Goal: Information Seeking & Learning: Learn about a topic

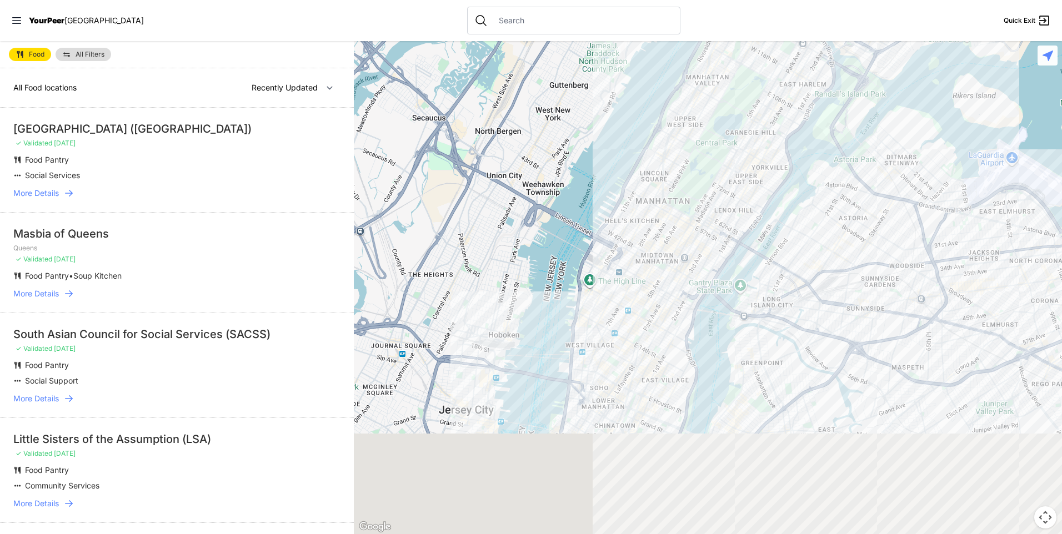
drag, startPoint x: 676, startPoint y: 343, endPoint x: 718, endPoint y: 202, distance: 146.5
click at [719, 195] on div at bounding box center [708, 287] width 708 height 493
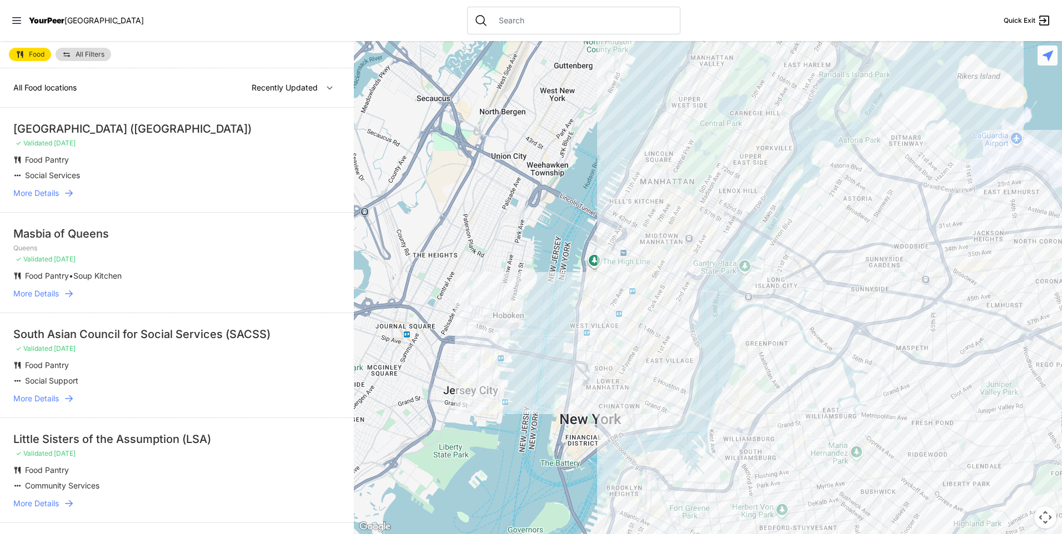
click at [588, 359] on div at bounding box center [708, 287] width 708 height 493
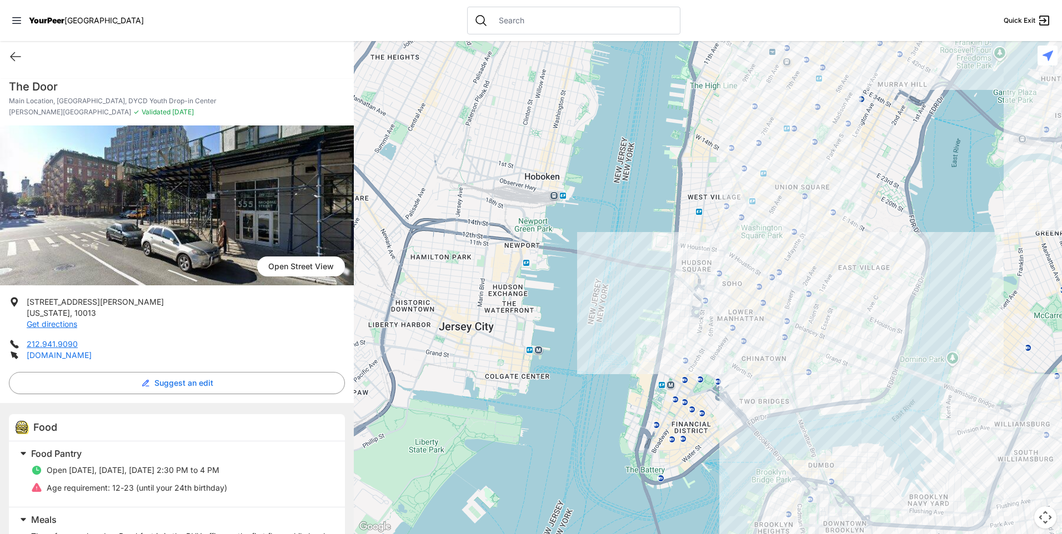
click at [44, 359] on link "[DOMAIN_NAME]" at bounding box center [59, 354] width 65 height 9
click at [7, 61] on div "Quick Exit" at bounding box center [177, 56] width 354 height 31
click at [16, 58] on icon at bounding box center [15, 56] width 13 height 13
select select "recentlyUpdated"
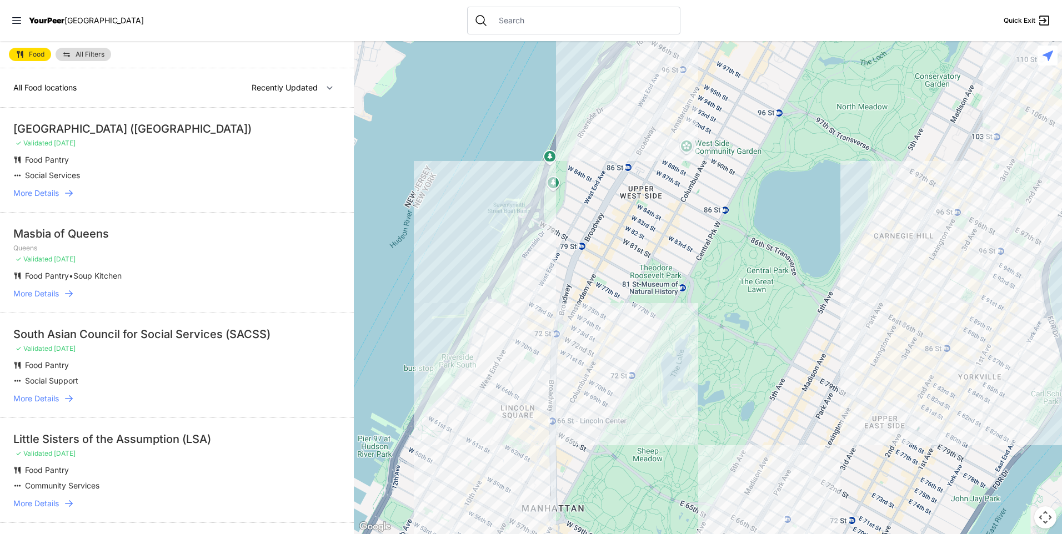
drag, startPoint x: 541, startPoint y: 325, endPoint x: 581, endPoint y: 92, distance: 236.2
click at [580, 96] on div at bounding box center [708, 287] width 708 height 493
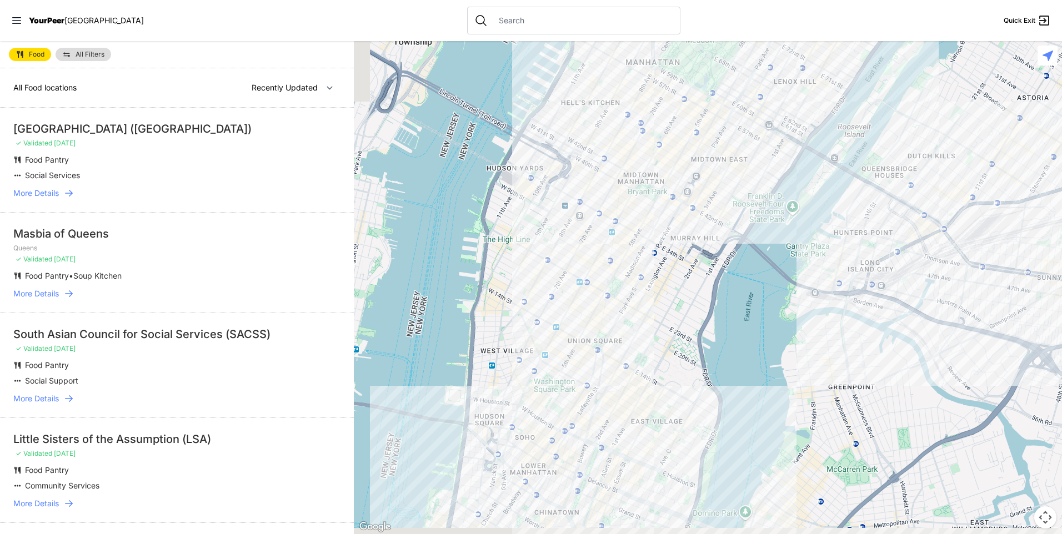
drag, startPoint x: 651, startPoint y: 265, endPoint x: 686, endPoint y: 104, distance: 165.4
click at [686, 104] on div at bounding box center [708, 287] width 708 height 493
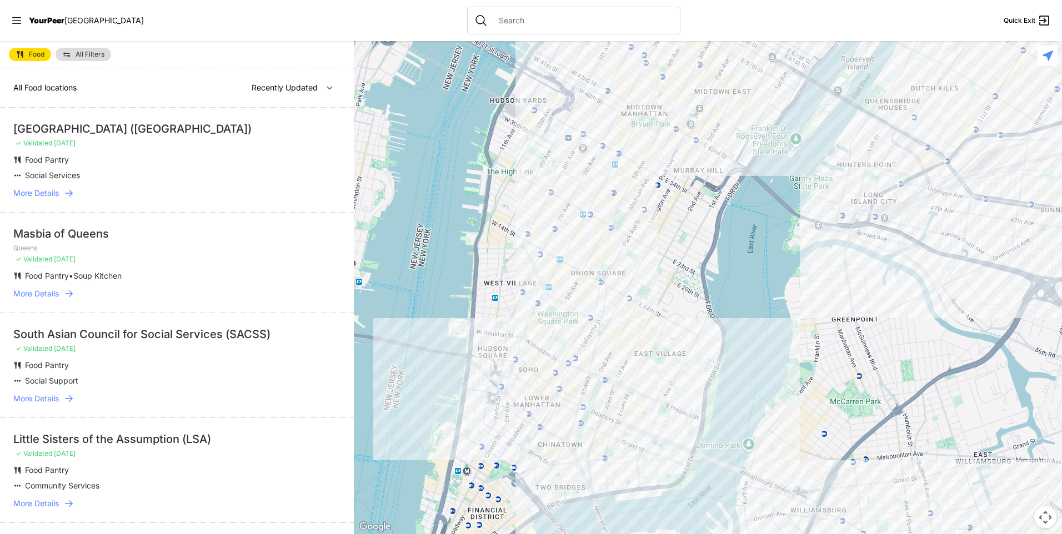
drag, startPoint x: 637, startPoint y: 353, endPoint x: 648, endPoint y: 299, distance: 55.0
click at [648, 299] on div at bounding box center [708, 287] width 708 height 493
click at [609, 435] on div at bounding box center [708, 287] width 708 height 493
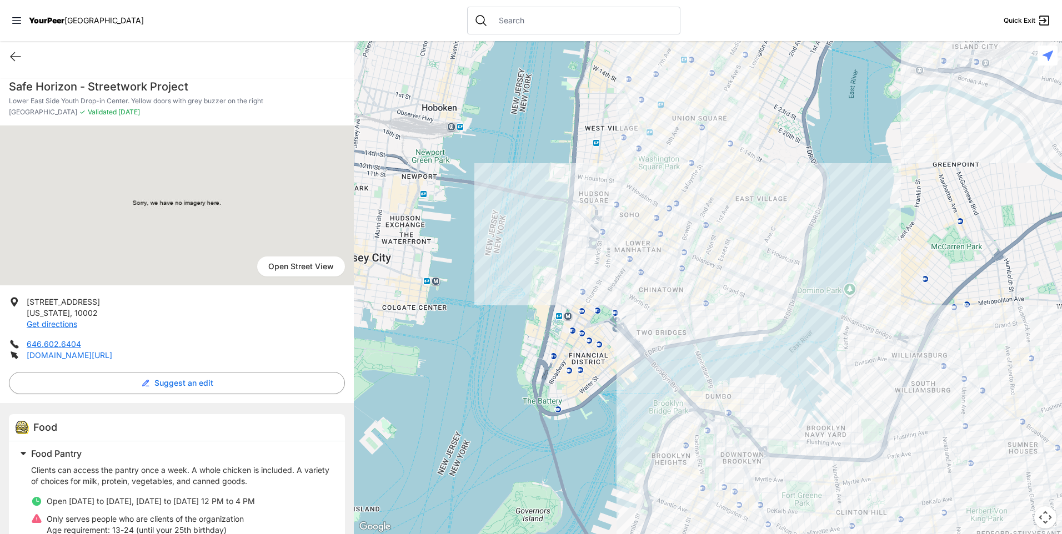
click at [74, 356] on link "[DOMAIN_NAME][URL]" at bounding box center [70, 354] width 86 height 9
click at [14, 59] on icon at bounding box center [15, 56] width 13 height 13
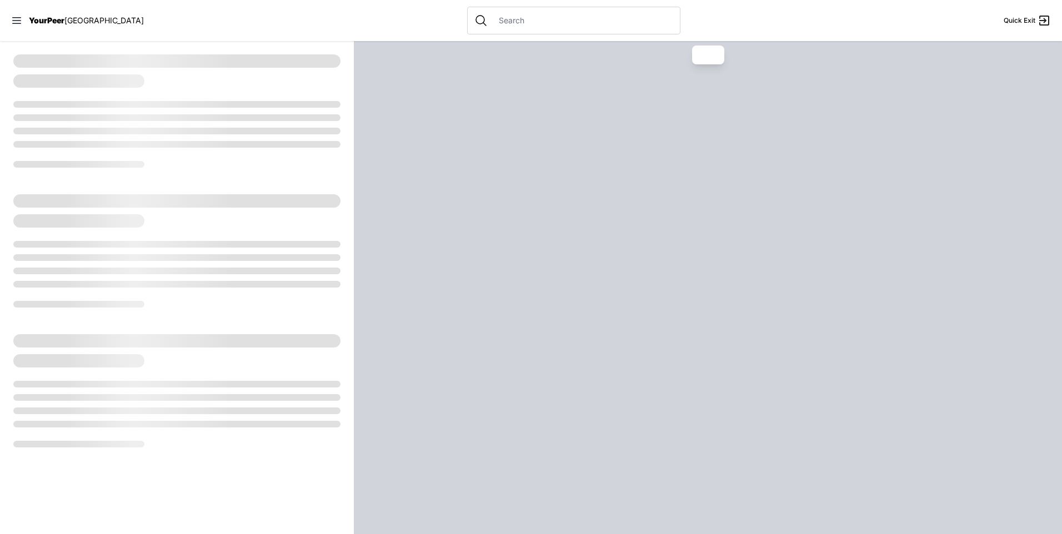
select select "recentlyUpdated"
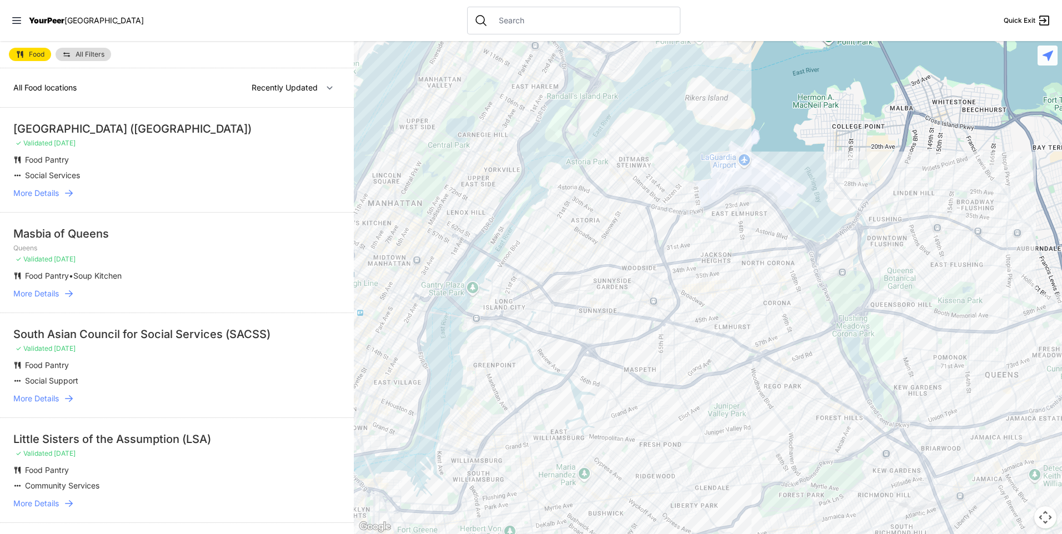
drag, startPoint x: 494, startPoint y: 272, endPoint x: 628, endPoint y: 199, distance: 151.8
click at [627, 200] on div at bounding box center [708, 287] width 708 height 493
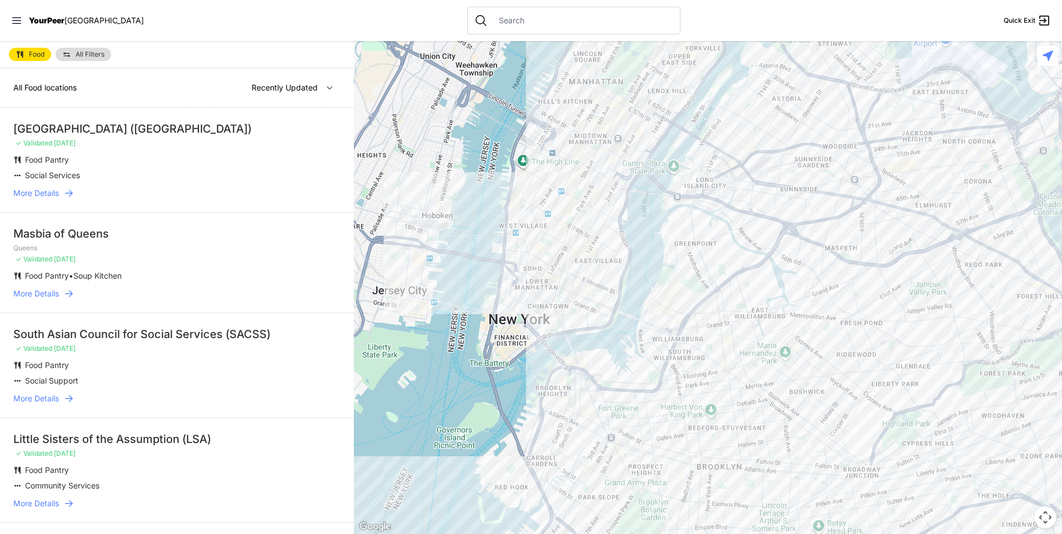
click at [581, 285] on div at bounding box center [708, 287] width 708 height 493
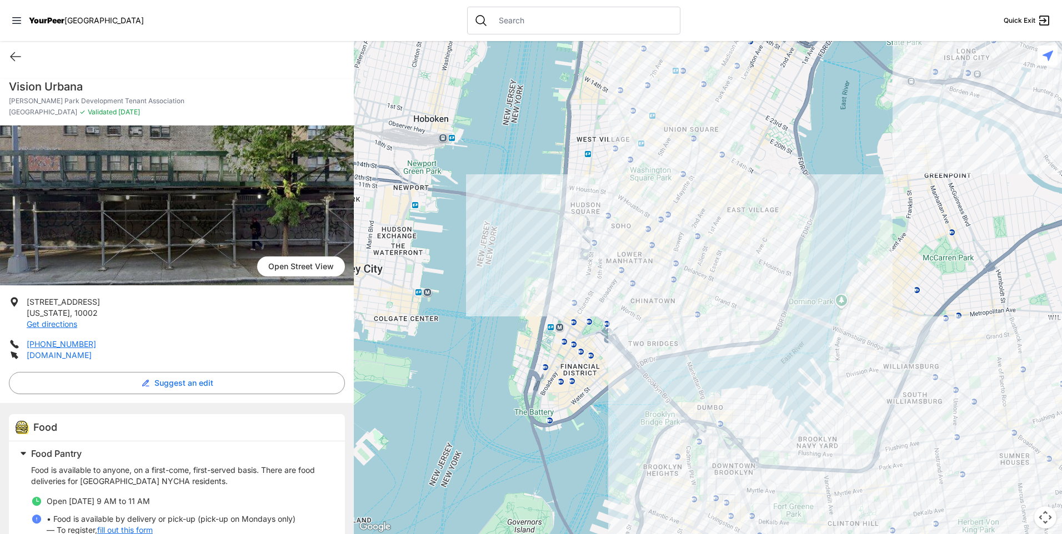
click at [69, 359] on link "[DOMAIN_NAME]" at bounding box center [59, 354] width 65 height 9
click at [724, 235] on div at bounding box center [708, 287] width 708 height 493
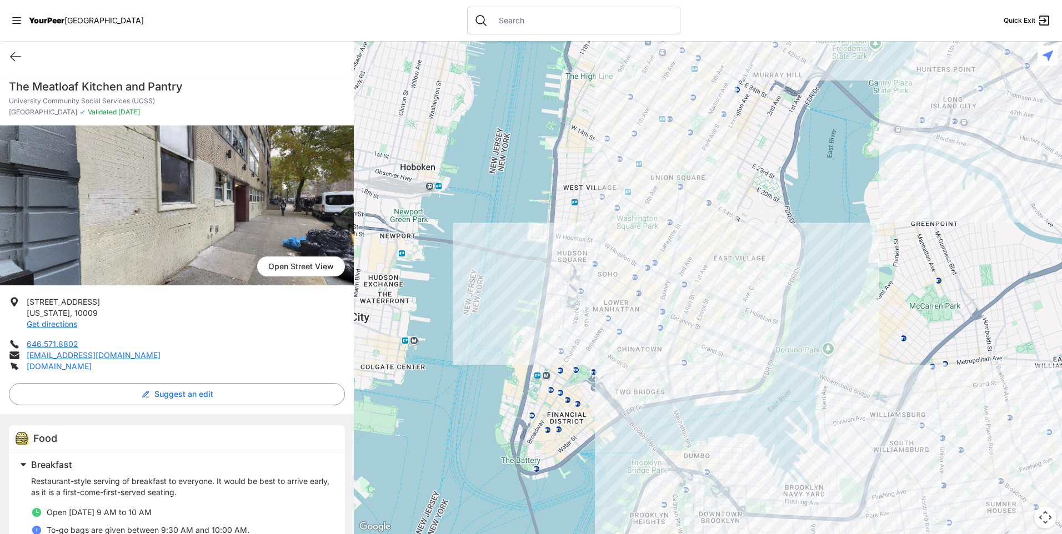
click at [78, 367] on link "[DOMAIN_NAME]" at bounding box center [59, 366] width 65 height 9
click at [722, 273] on div at bounding box center [708, 287] width 708 height 493
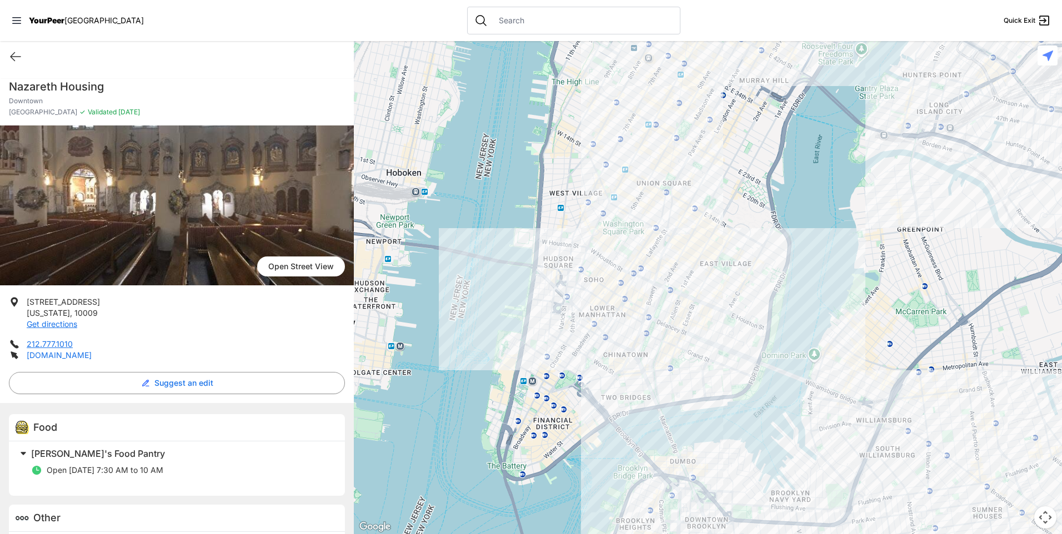
click at [92, 354] on link "[DOMAIN_NAME]" at bounding box center [59, 354] width 65 height 9
click at [698, 239] on div at bounding box center [708, 287] width 708 height 493
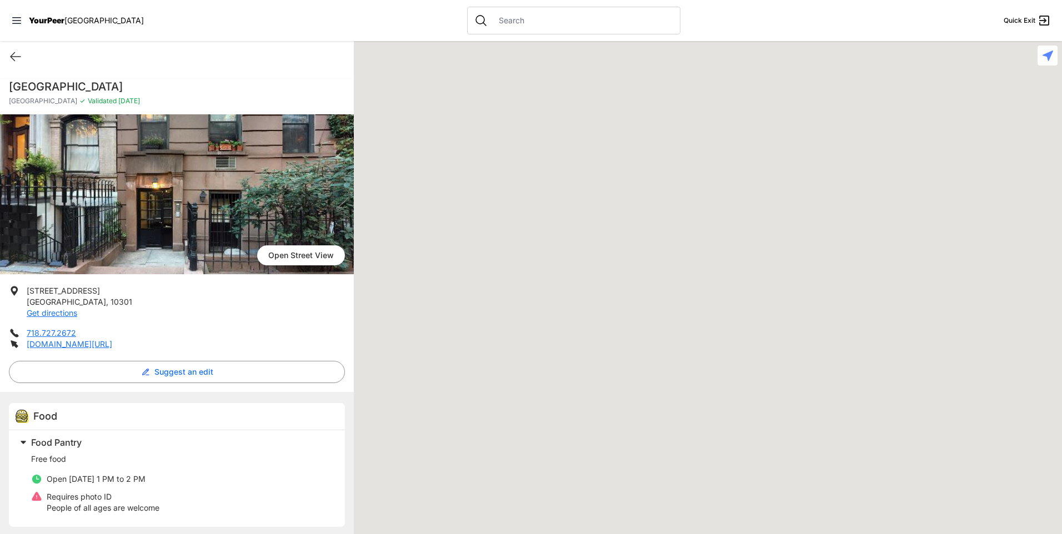
click at [698, 242] on div at bounding box center [708, 287] width 708 height 493
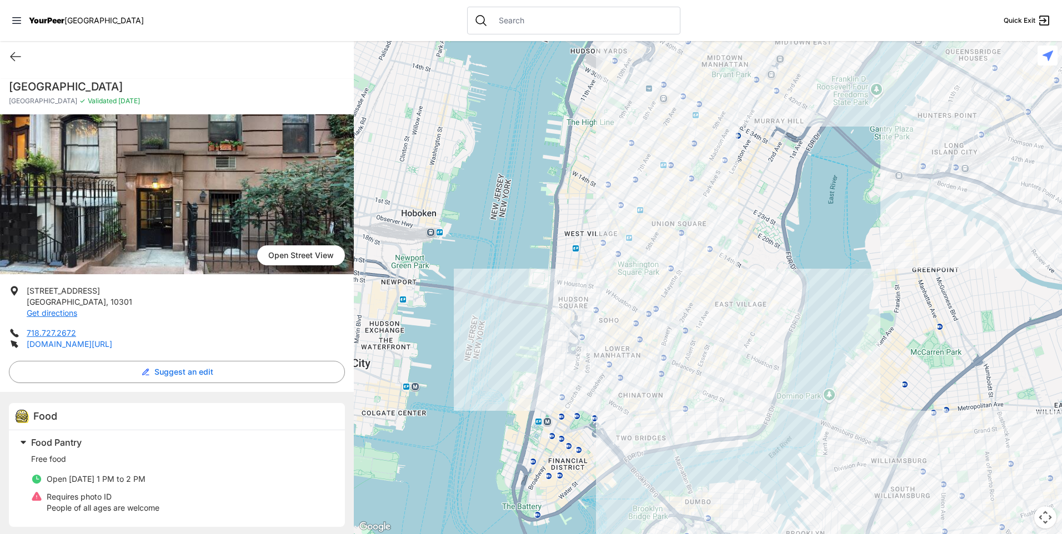
click at [95, 344] on link "[DOMAIN_NAME][URL]" at bounding box center [70, 343] width 86 height 9
click at [652, 227] on div at bounding box center [708, 287] width 708 height 493
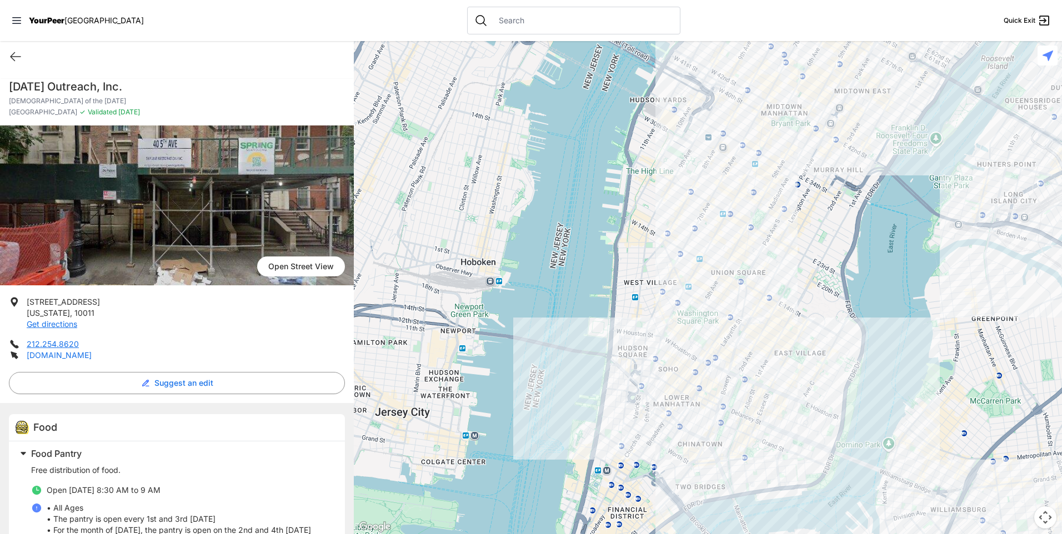
click at [92, 352] on link "[DOMAIN_NAME]" at bounding box center [59, 354] width 65 height 9
click at [680, 246] on div at bounding box center [708, 287] width 708 height 493
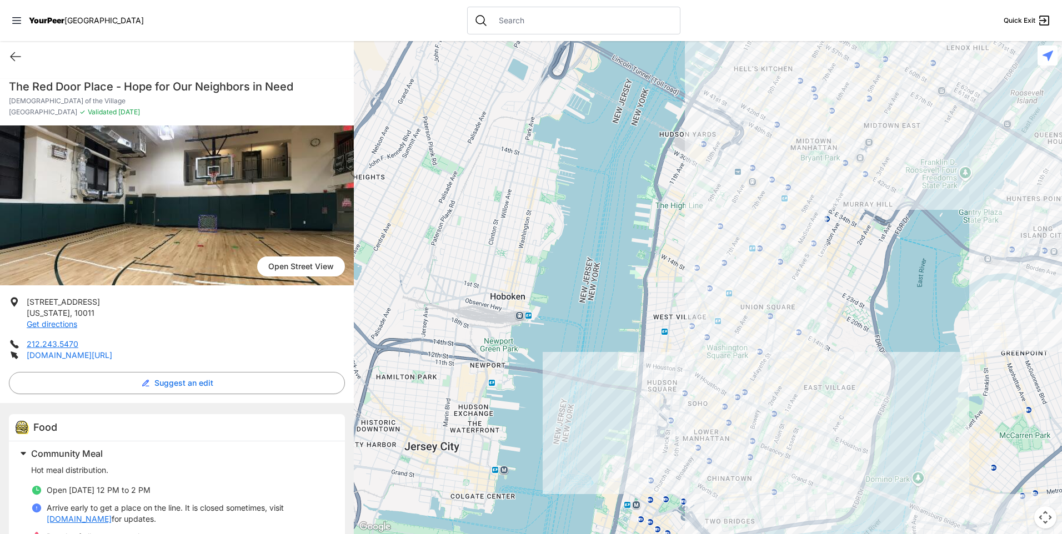
click at [112, 353] on link "[DOMAIN_NAME][URL]" at bounding box center [70, 354] width 86 height 9
click at [738, 282] on div at bounding box center [708, 287] width 708 height 493
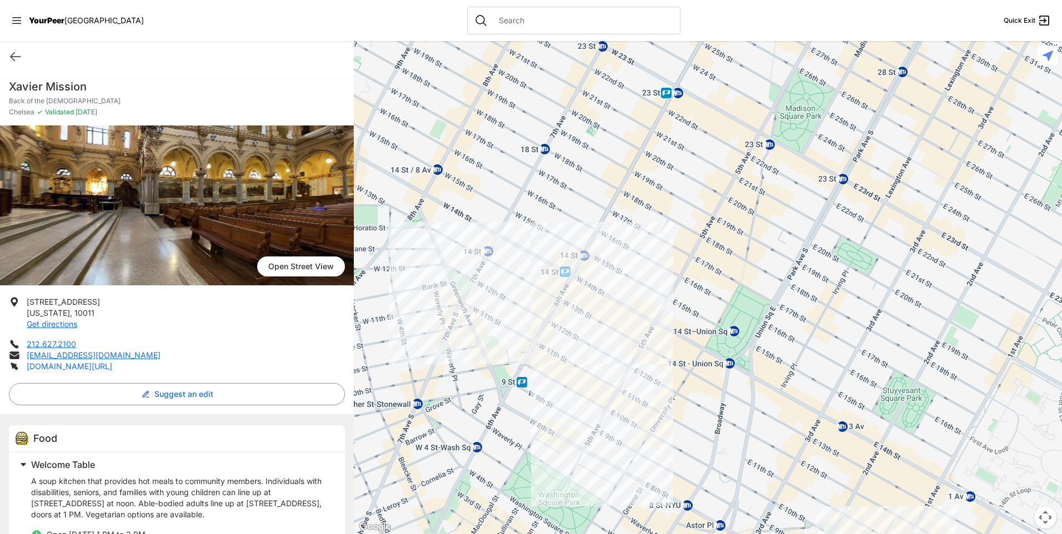
click at [104, 367] on link "[DOMAIN_NAME][URL]" at bounding box center [70, 366] width 86 height 9
click at [633, 248] on div at bounding box center [708, 287] width 708 height 493
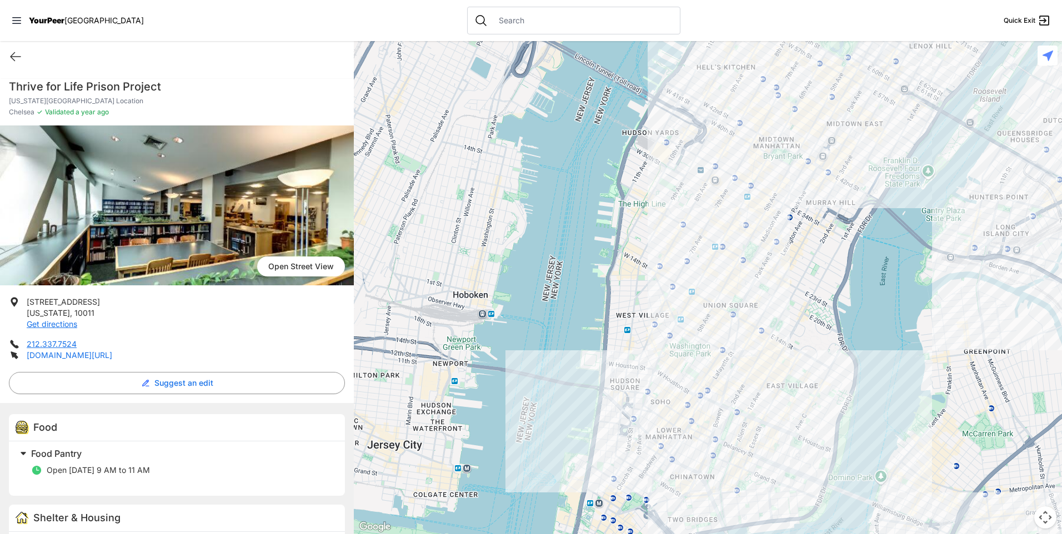
click at [85, 356] on link "[DOMAIN_NAME][URL]" at bounding box center [70, 354] width 86 height 9
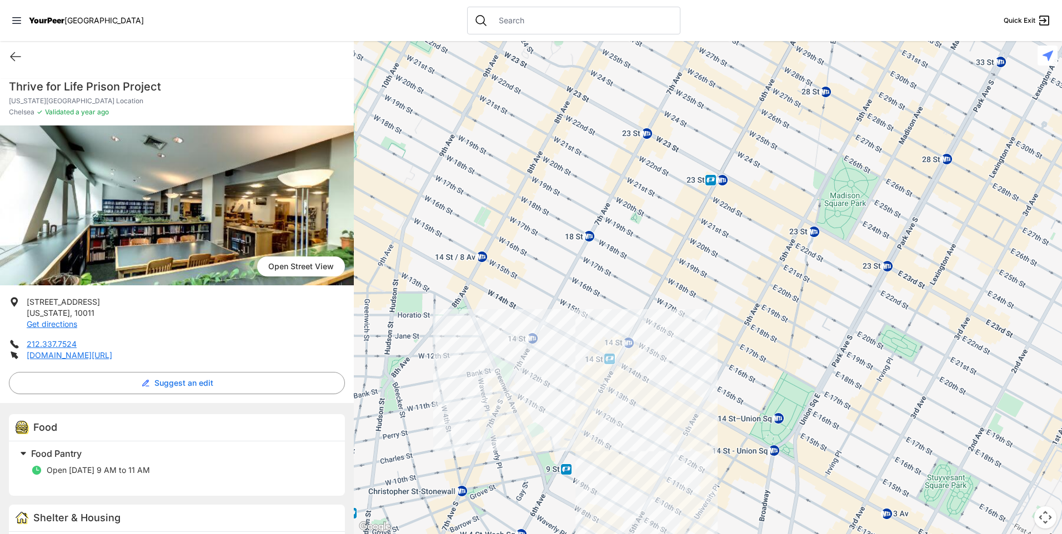
click at [660, 319] on div at bounding box center [708, 287] width 708 height 493
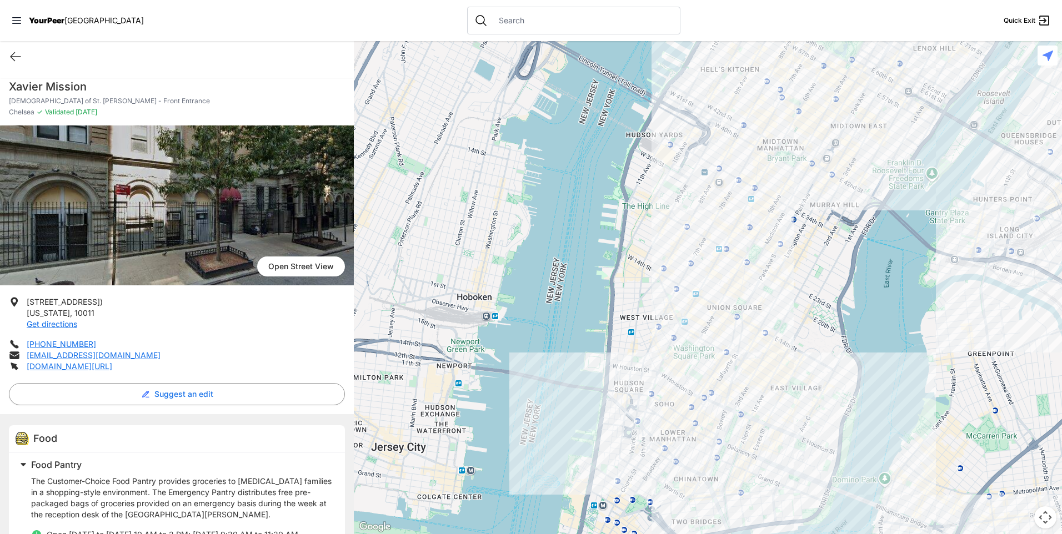
click at [680, 195] on div at bounding box center [708, 287] width 708 height 493
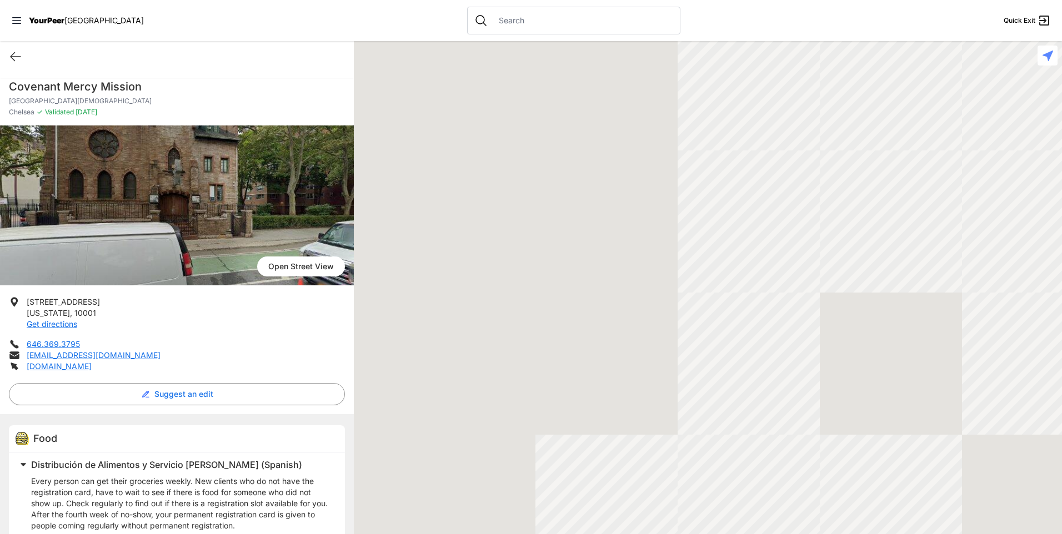
drag, startPoint x: 821, startPoint y: 322, endPoint x: 813, endPoint y: 119, distance: 202.9
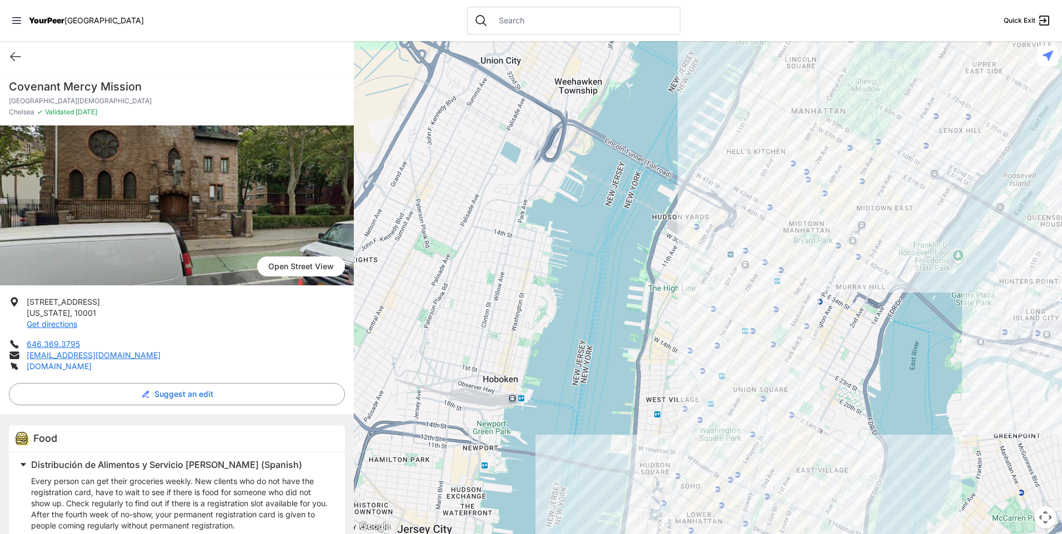
click at [63, 367] on link "[DOMAIN_NAME]" at bounding box center [59, 366] width 65 height 9
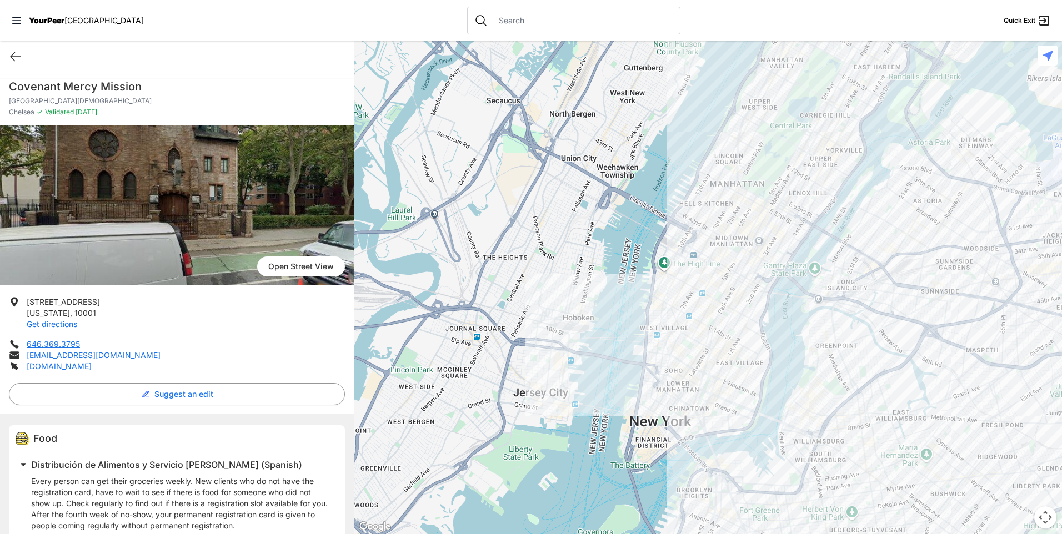
drag, startPoint x: 671, startPoint y: 352, endPoint x: 701, endPoint y: 338, distance: 33.6
click at [690, 277] on div at bounding box center [708, 287] width 708 height 493
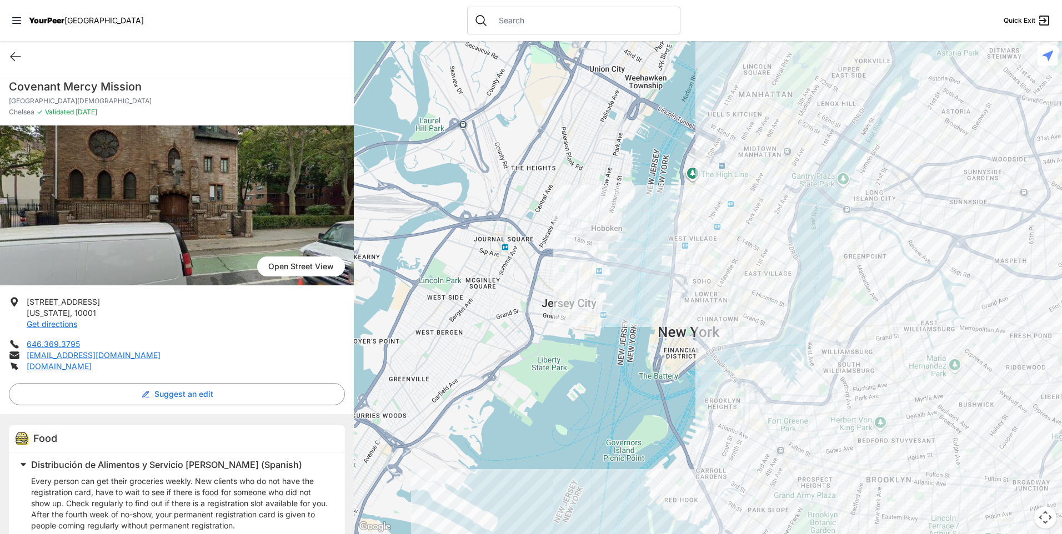
click at [729, 388] on div at bounding box center [708, 287] width 708 height 493
click at [726, 387] on div at bounding box center [708, 287] width 708 height 493
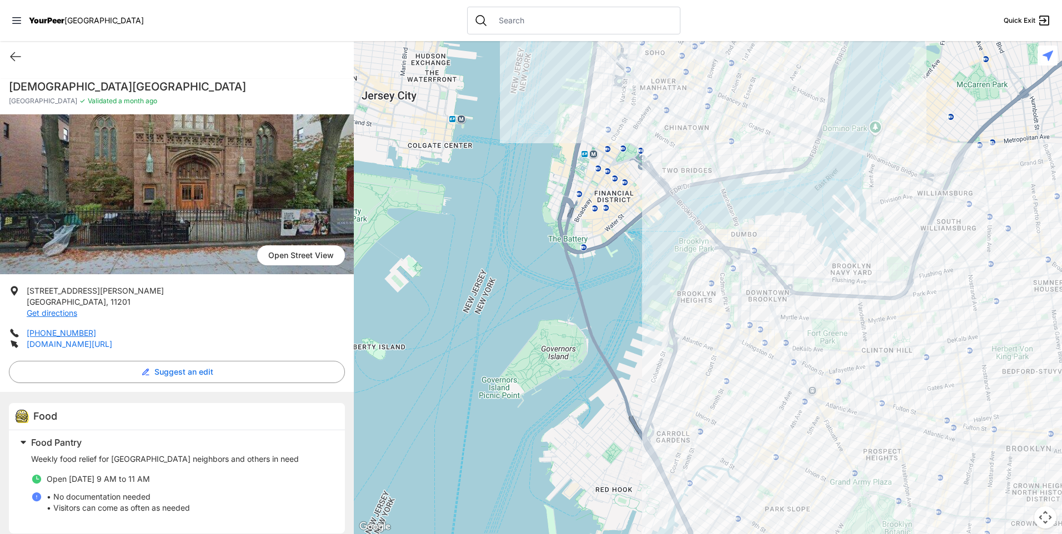
click at [76, 348] on link "[DOMAIN_NAME][URL]" at bounding box center [70, 343] width 86 height 9
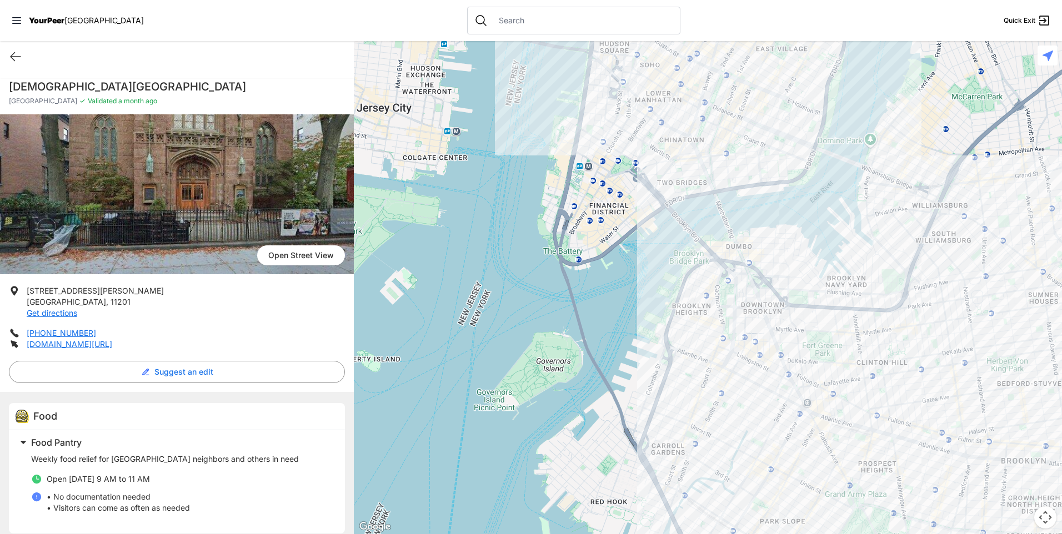
drag, startPoint x: 687, startPoint y: 215, endPoint x: 641, endPoint y: 389, distance: 179.8
click at [641, 389] on div at bounding box center [708, 287] width 708 height 493
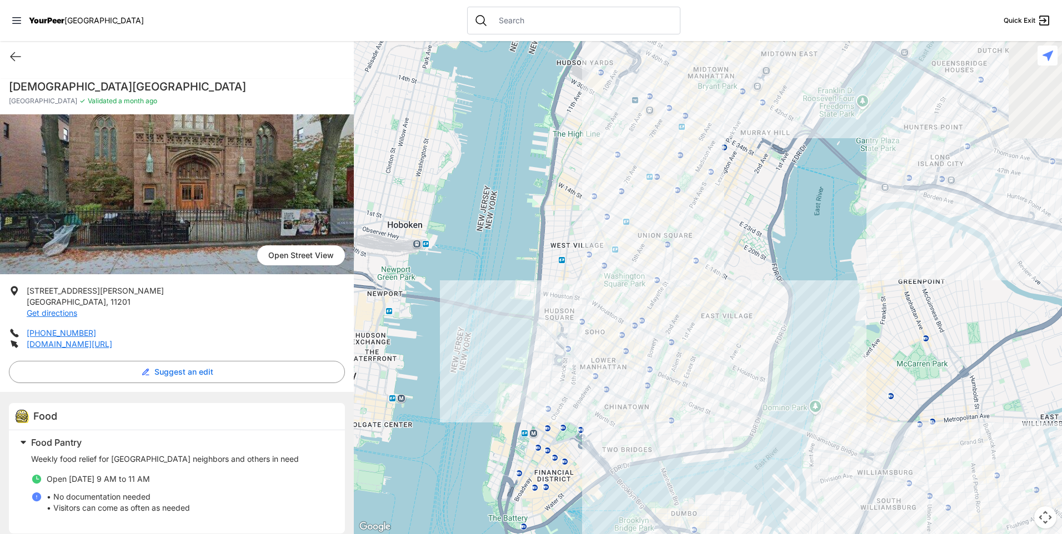
drag, startPoint x: 655, startPoint y: 300, endPoint x: 640, endPoint y: 414, distance: 114.8
click at [638, 427] on div at bounding box center [708, 287] width 708 height 493
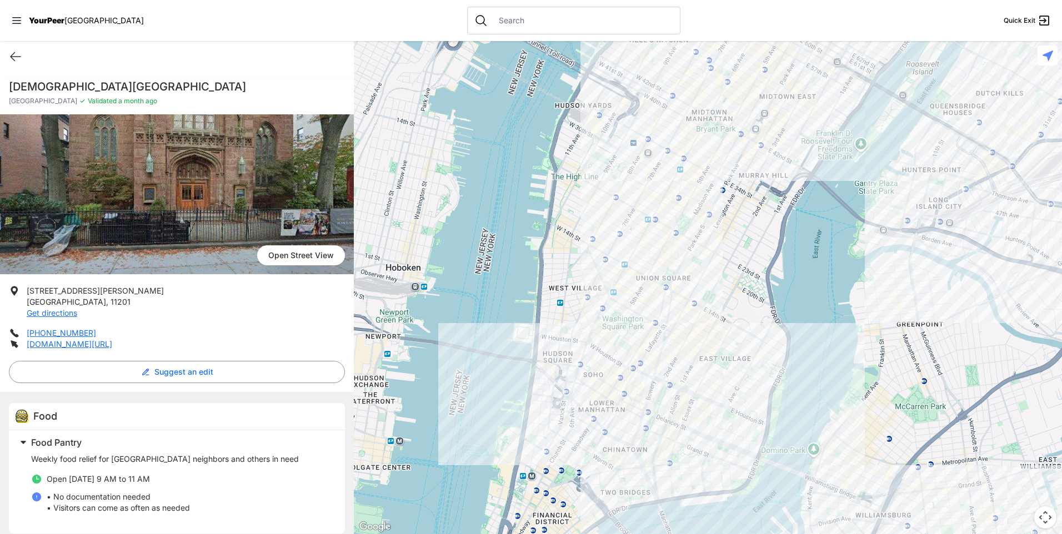
click at [611, 165] on div at bounding box center [708, 287] width 708 height 493
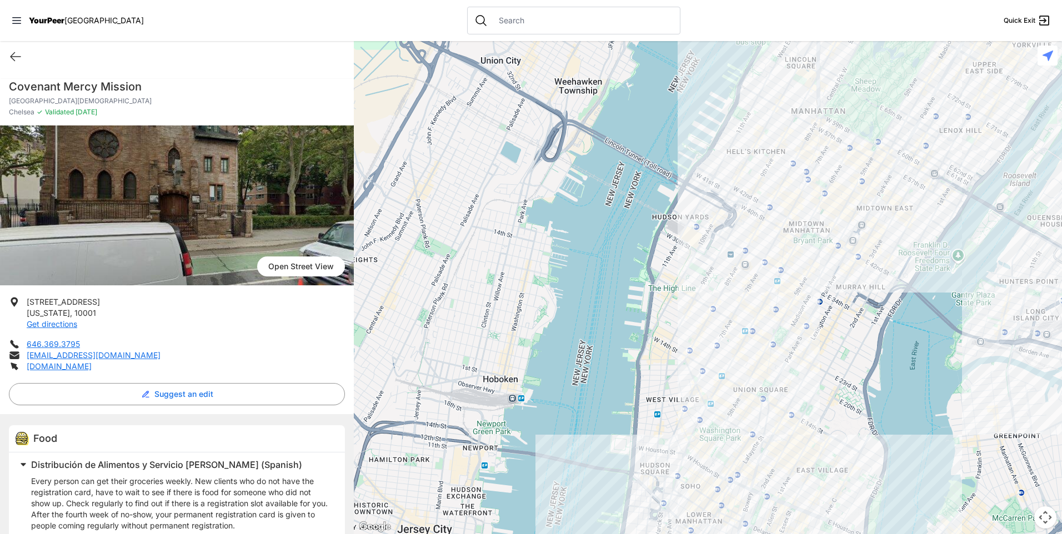
click at [726, 274] on div at bounding box center [708, 287] width 708 height 493
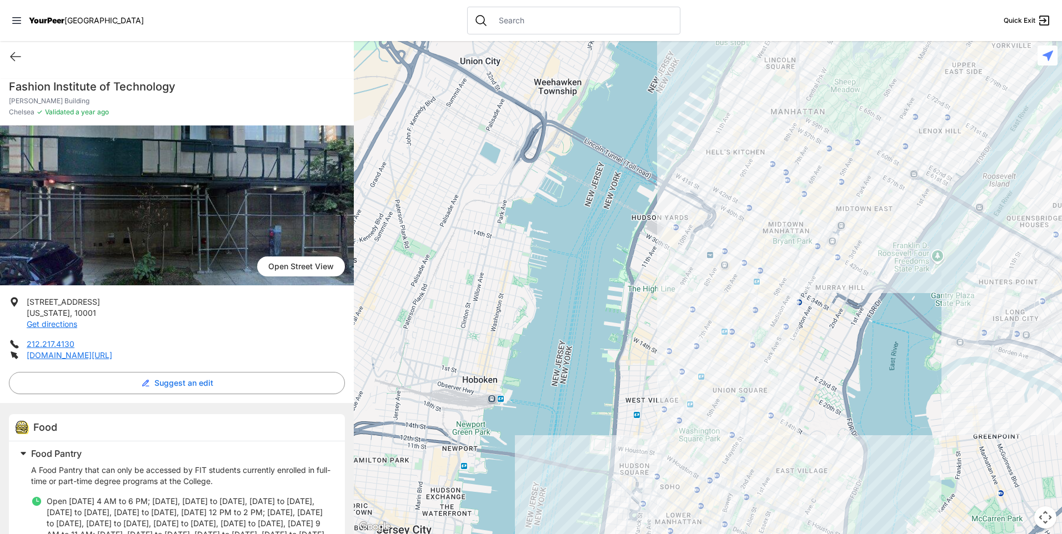
click at [767, 267] on div at bounding box center [708, 287] width 708 height 493
